Goal: Ask a question: Seek information or help from site administrators or community

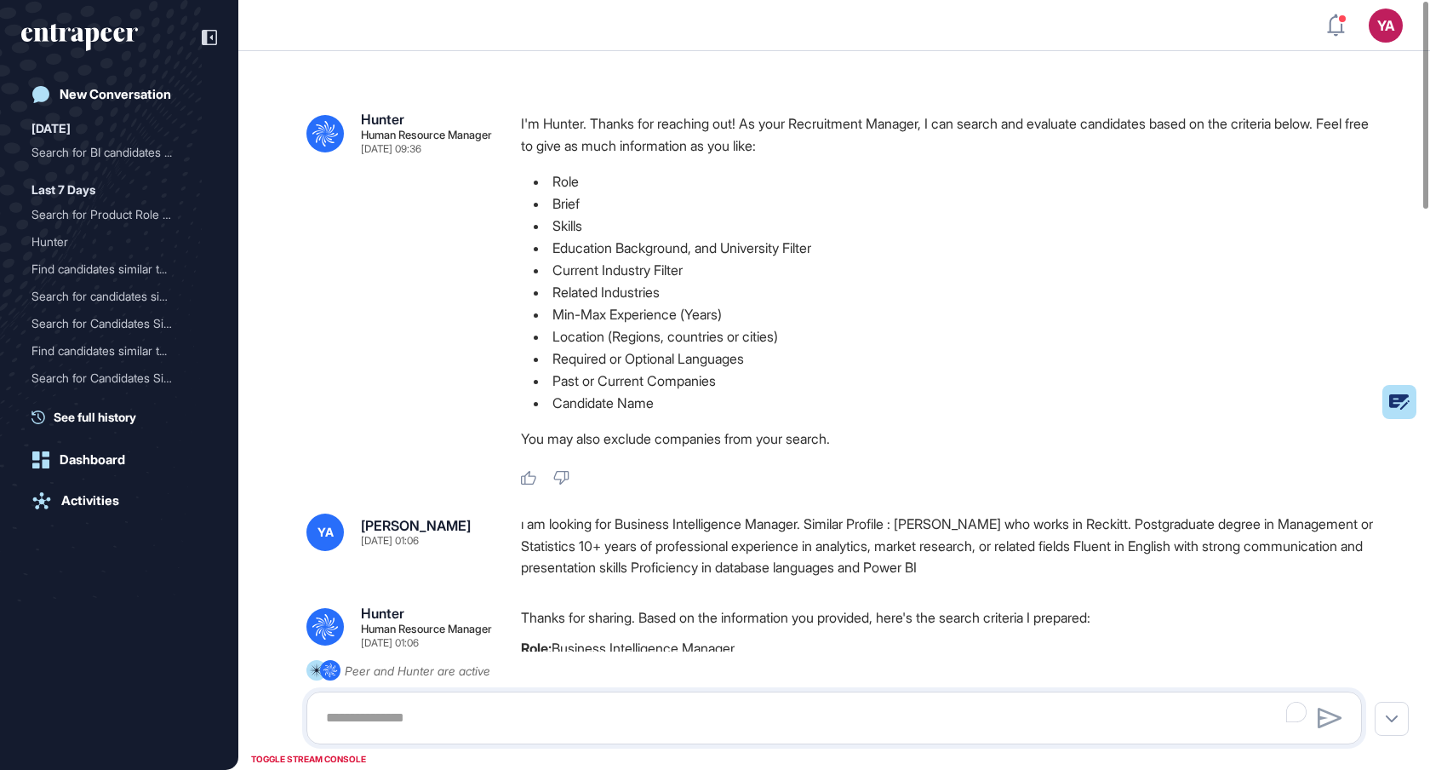
click at [837, 542] on div "YA Yasemin Arslan Sep 14, 2025 01:06 ı am looking for Business Intelligence Man…" at bounding box center [835, 546] width 1056 height 66
click at [610, 559] on div "ı am looking for Business Intelligence Manager. Similar Profile : [PERSON_NAME]…" at bounding box center [948, 546] width 855 height 66
click at [593, 542] on div "ı am looking for Business Intelligence Manager. Similar Profile : [PERSON_NAME]…" at bounding box center [948, 546] width 855 height 66
click at [642, 576] on div "ı am looking for Business Intelligence Manager. Similar Profile : [PERSON_NAME]…" at bounding box center [948, 546] width 855 height 66
click at [639, 146] on div "I'm Hunter. Thanks for reaching out! As your Recruitment Manager, I can search …" at bounding box center [948, 285] width 855 height 346
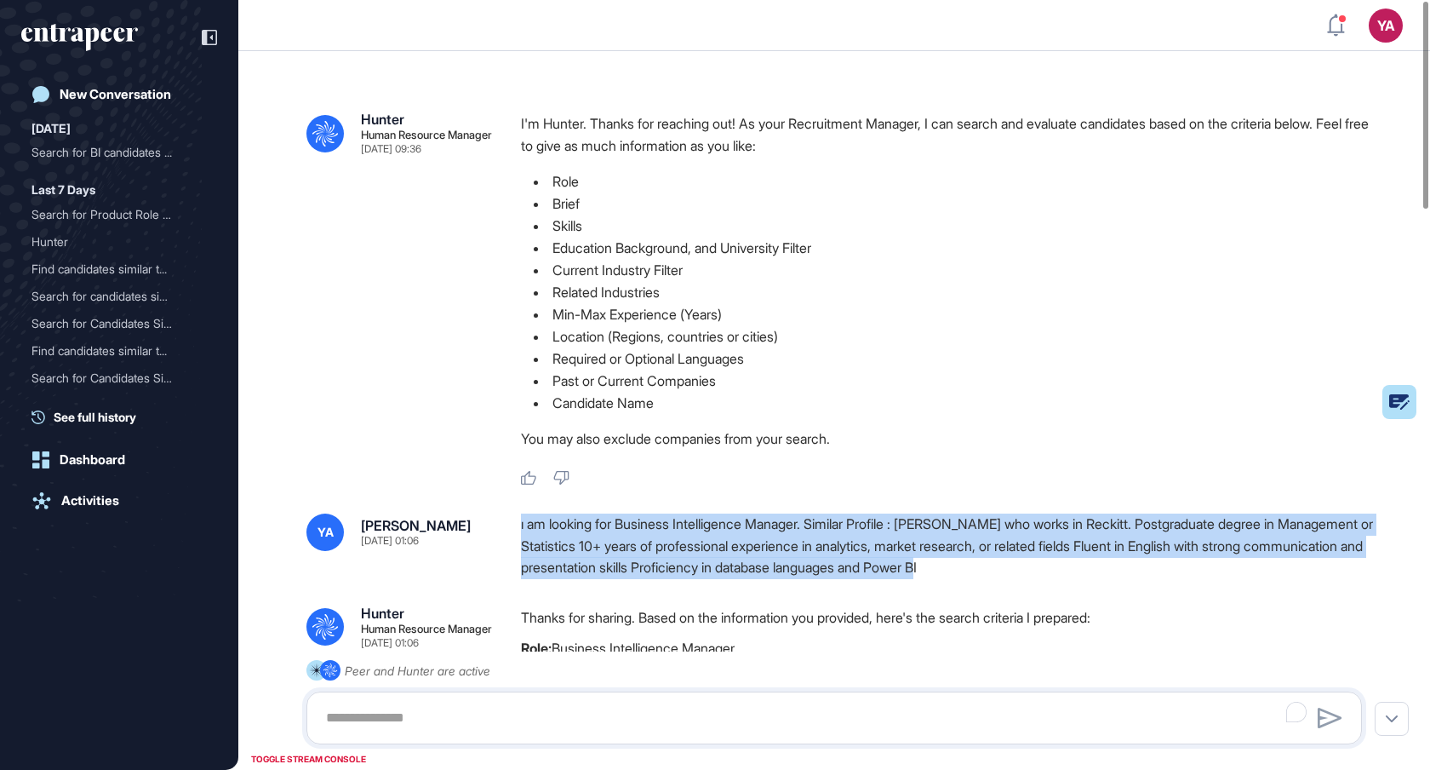
drag, startPoint x: 1122, startPoint y: 565, endPoint x: 520, endPoint y: 518, distance: 603.8
click at [521, 518] on div "ı am looking for Business Intelligence Manager. Similar Profile : [PERSON_NAME]…" at bounding box center [948, 546] width 855 height 66
copy div "ı am looking for Business Intelligence Manager. Similar Profile : [PERSON_NAME]…"
